Goal: Information Seeking & Learning: Check status

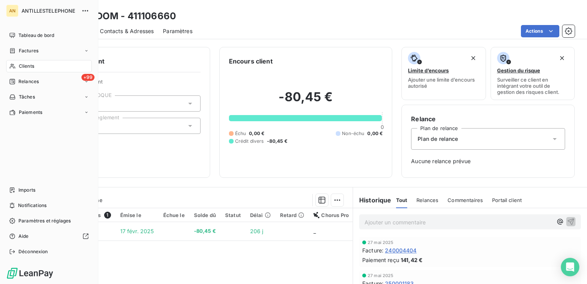
click at [22, 35] on span "Tableau de bord" at bounding box center [36, 35] width 36 height 7
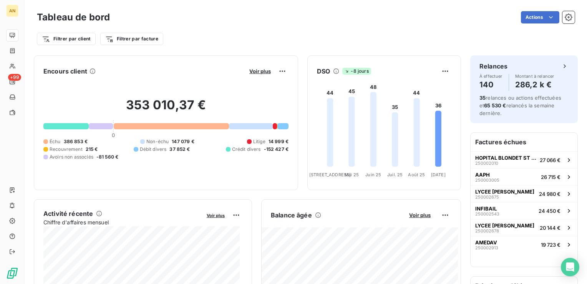
click at [483, 183] on button "AAPH 250003005 26 715 €" at bounding box center [524, 176] width 107 height 17
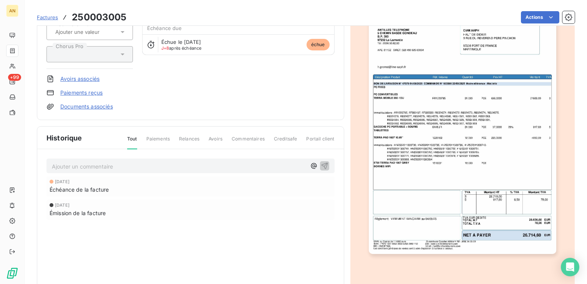
scroll to position [89, 0]
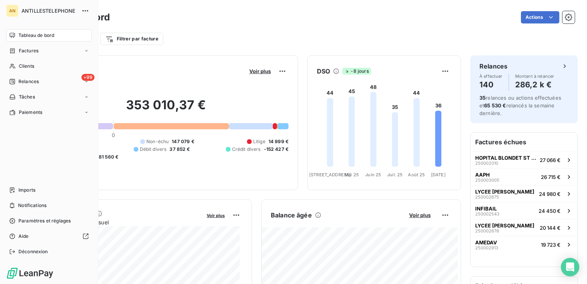
click at [22, 66] on span "Clients" at bounding box center [26, 66] width 15 height 7
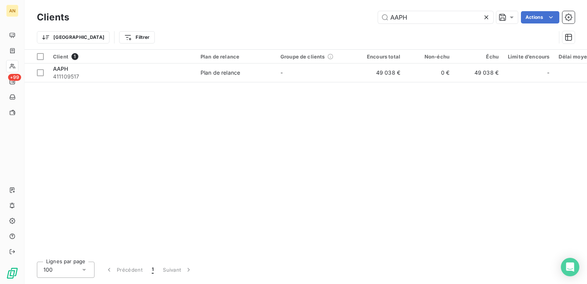
type input "AAPH"
click at [236, 75] on div "Plan de relance" at bounding box center [221, 73] width 40 height 8
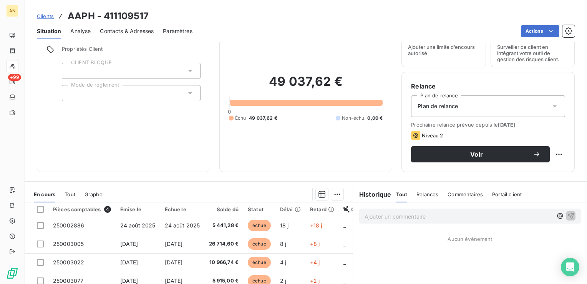
scroll to position [32, 0]
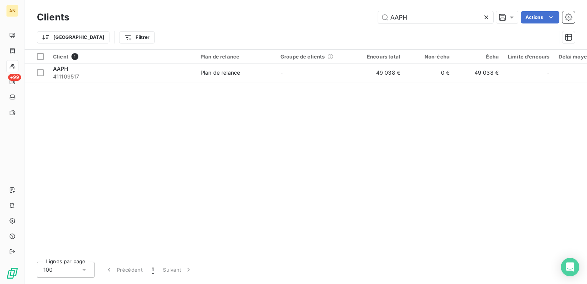
drag, startPoint x: 433, startPoint y: 18, endPoint x: 347, endPoint y: 16, distance: 85.7
click at [347, 16] on div "AAPH Actions" at bounding box center [326, 17] width 497 height 12
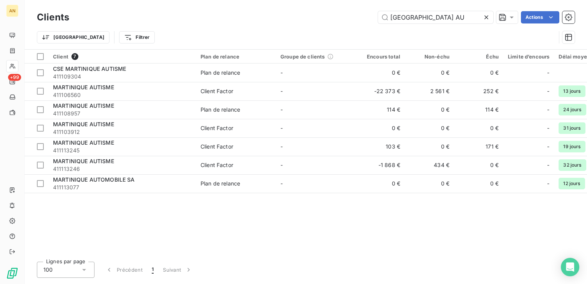
type input "[GEOGRAPHIC_DATA] AU"
click at [175, 91] on span "411106560" at bounding box center [122, 95] width 138 height 8
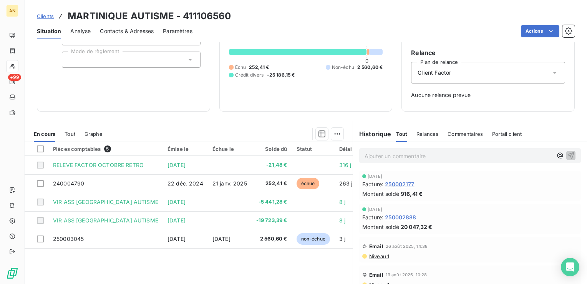
scroll to position [95, 0]
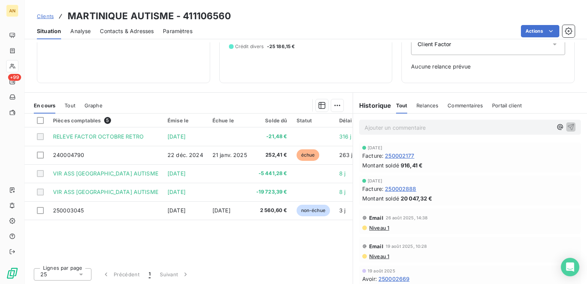
click at [71, 107] on span "Tout" at bounding box center [70, 105] width 11 height 6
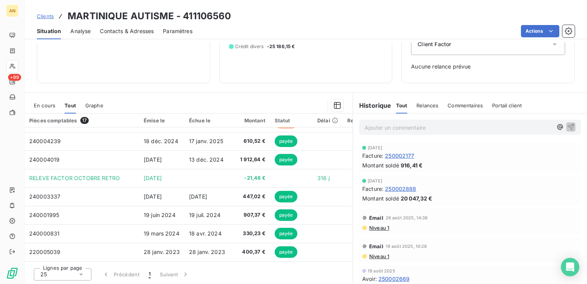
scroll to position [0, 0]
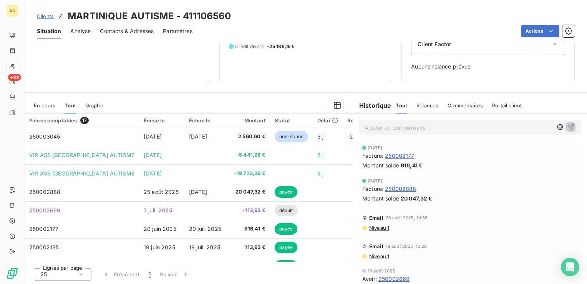
click at [48, 104] on span "En cours" at bounding box center [45, 105] width 22 height 6
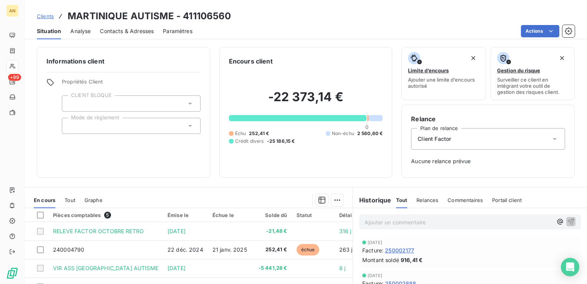
scroll to position [95, 0]
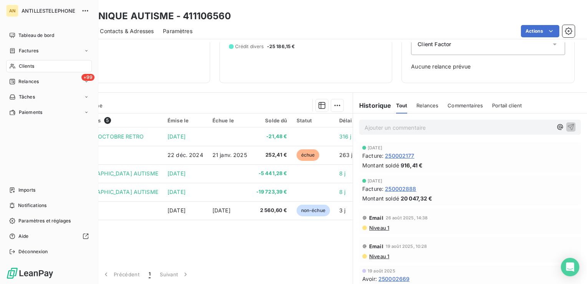
click at [15, 63] on icon at bounding box center [12, 66] width 7 height 6
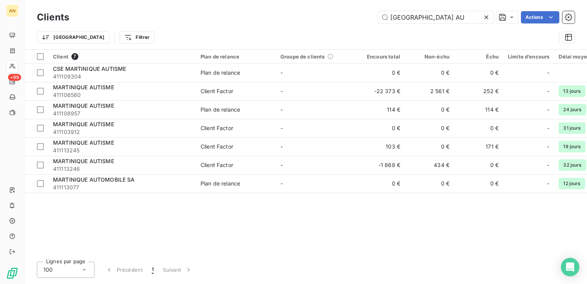
drag, startPoint x: 444, startPoint y: 18, endPoint x: 350, endPoint y: 5, distance: 94.6
click at [350, 5] on div "Clients [GEOGRAPHIC_DATA] AU Actions Trier Filtrer" at bounding box center [306, 24] width 563 height 49
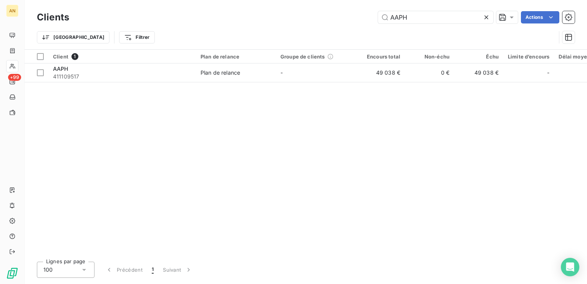
type input "AAPH"
click at [168, 76] on span "411109517" at bounding box center [122, 77] width 138 height 8
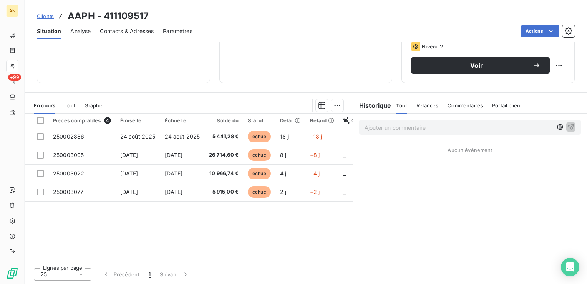
scroll to position [121, 0]
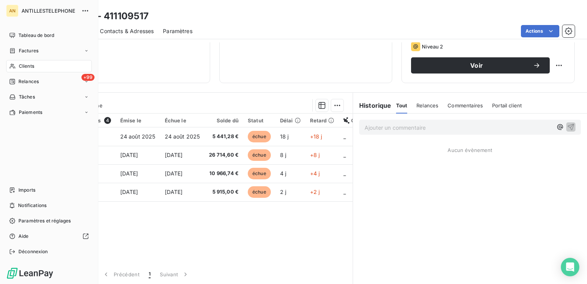
click at [20, 66] on span "Clients" at bounding box center [26, 66] width 15 height 7
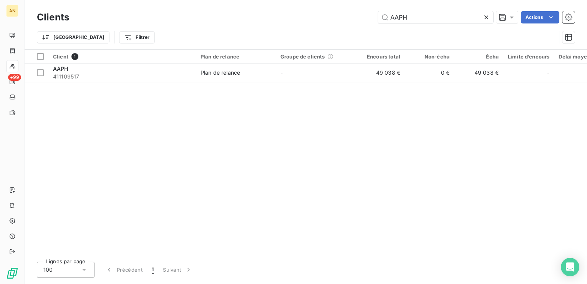
drag, startPoint x: 410, startPoint y: 16, endPoint x: 314, endPoint y: 8, distance: 96.4
click at [314, 8] on div "Clients AAPH Actions Trier Filtrer" at bounding box center [306, 24] width 563 height 49
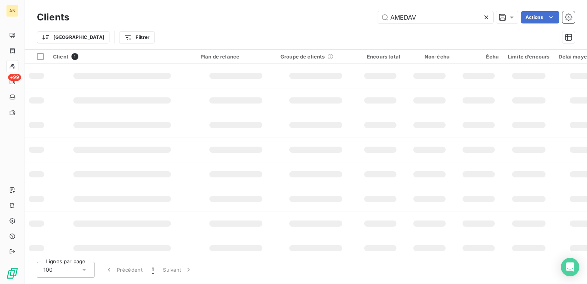
type input "AMEDAV"
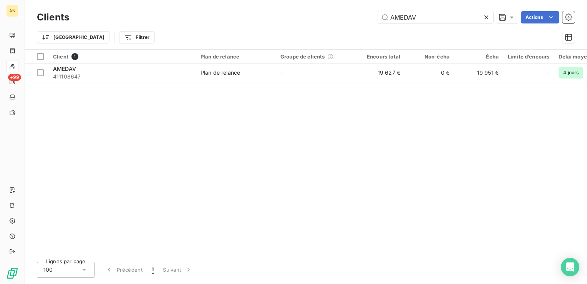
click at [88, 73] on span "411108647" at bounding box center [122, 77] width 138 height 8
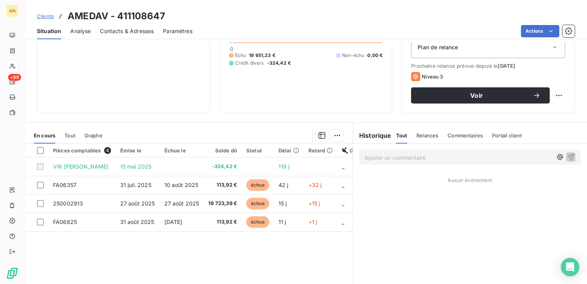
scroll to position [121, 0]
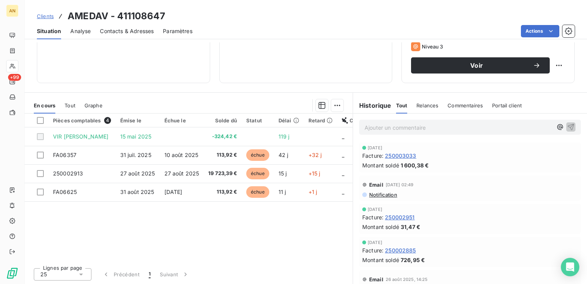
click at [68, 105] on span "Tout" at bounding box center [70, 105] width 11 height 6
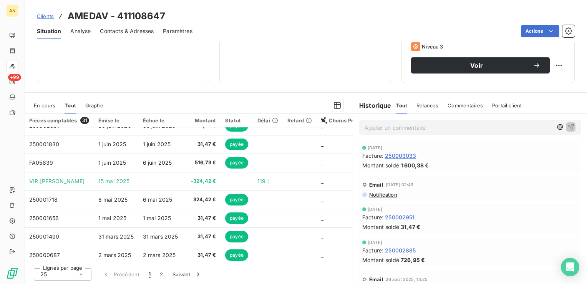
scroll to position [157, 0]
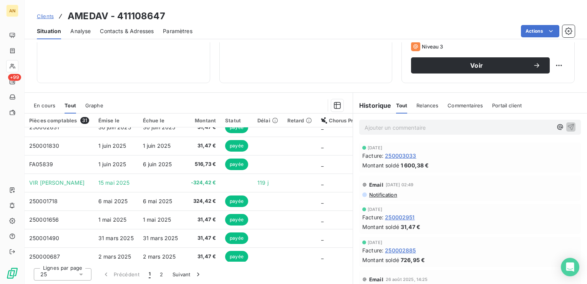
click at [47, 103] on span "En cours" at bounding box center [45, 105] width 22 height 6
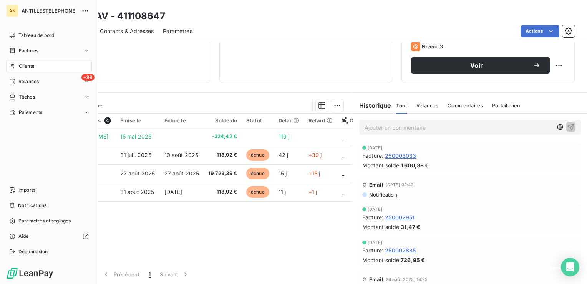
click at [12, 68] on icon at bounding box center [12, 66] width 7 height 6
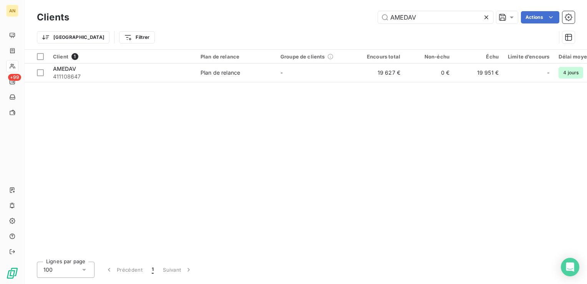
drag, startPoint x: 427, startPoint y: 15, endPoint x: 331, endPoint y: 13, distance: 96.5
click at [331, 13] on div "AMEDAV Actions" at bounding box center [326, 17] width 497 height 12
type input "AAPH"
click at [80, 75] on span "411109517" at bounding box center [122, 77] width 138 height 8
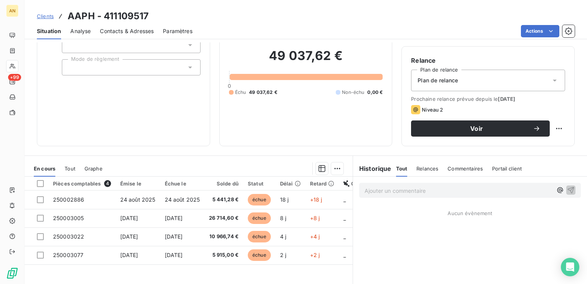
scroll to position [59, 0]
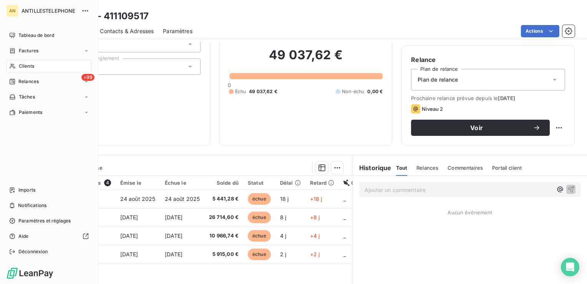
click at [28, 63] on span "Clients" at bounding box center [26, 66] width 15 height 7
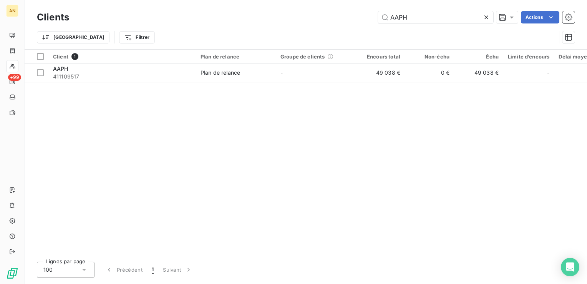
drag, startPoint x: 425, startPoint y: 17, endPoint x: 342, endPoint y: 16, distance: 83.0
click at [342, 16] on div "AAPH Actions" at bounding box center [326, 17] width 497 height 12
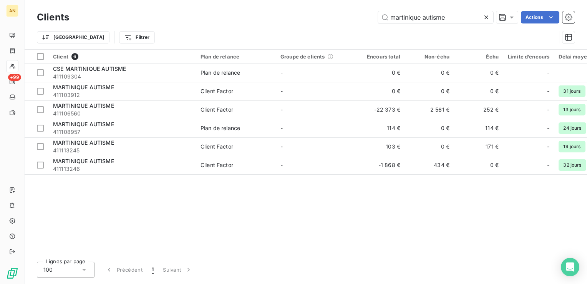
type input "martinique autisme"
click at [129, 109] on div "MARTINIQUE AUTISME" at bounding box center [122, 106] width 138 height 8
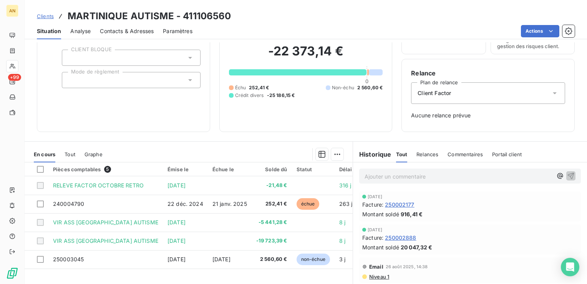
scroll to position [46, 0]
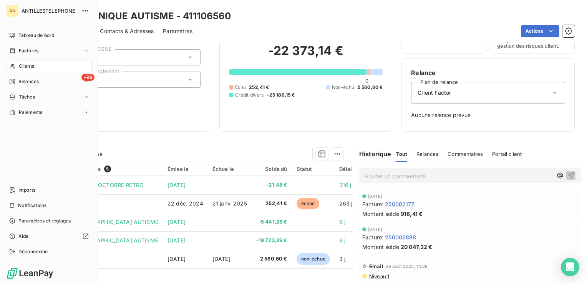
click at [22, 65] on span "Clients" at bounding box center [26, 66] width 15 height 7
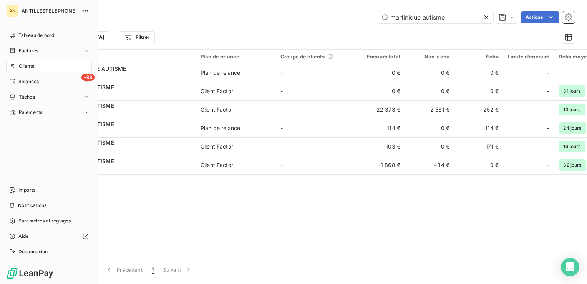
click at [35, 36] on span "Tableau de bord" at bounding box center [36, 35] width 36 height 7
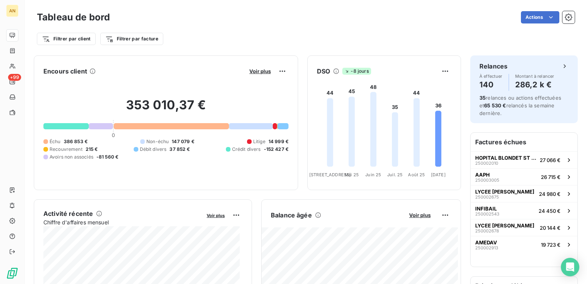
click at [71, 123] on div at bounding box center [65, 126] width 45 height 6
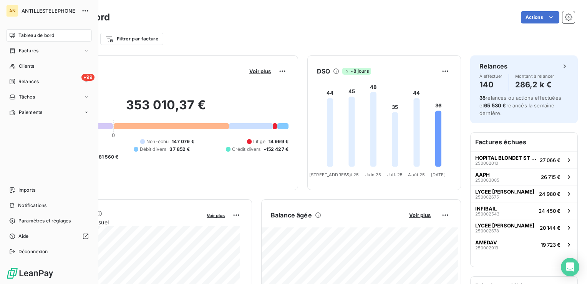
click at [25, 84] on span "Relances" at bounding box center [28, 81] width 20 height 7
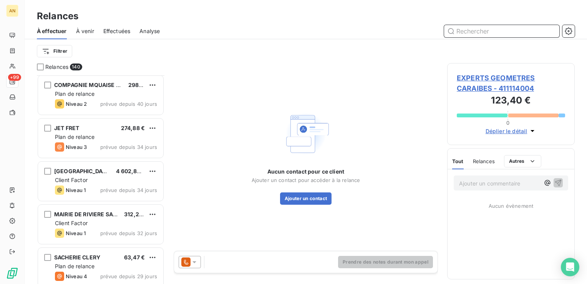
scroll to position [1207, 0]
click at [91, 183] on div "MAIRIE DU CARBET 4 602,84 € Client Factor Niveau 1 prévue depuis 34 jours" at bounding box center [100, 180] width 125 height 39
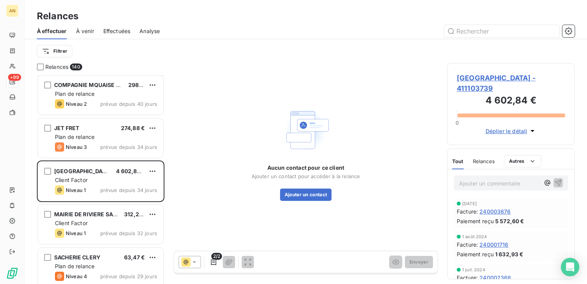
click at [492, 73] on span "[GEOGRAPHIC_DATA] - 411103739" at bounding box center [511, 83] width 108 height 21
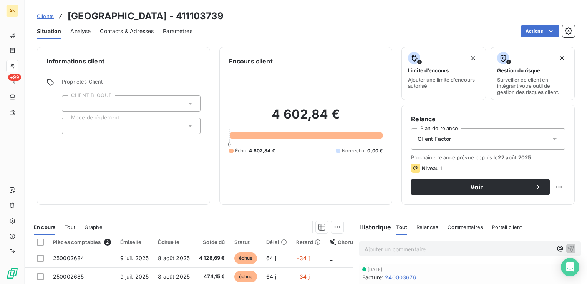
scroll to position [121, 0]
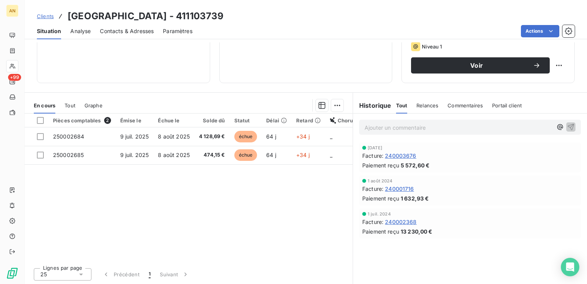
click at [64, 140] on td "250002684" at bounding box center [81, 136] width 67 height 18
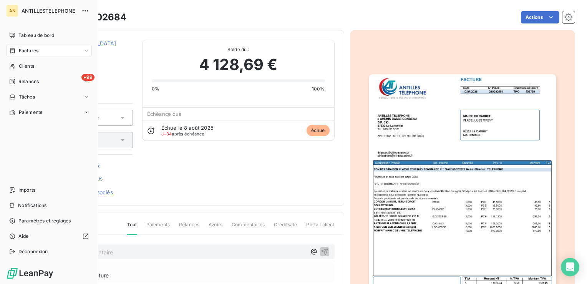
click at [15, 35] on div "Tableau de bord" at bounding box center [49, 35] width 86 height 12
